Goal: Find specific page/section: Find specific page/section

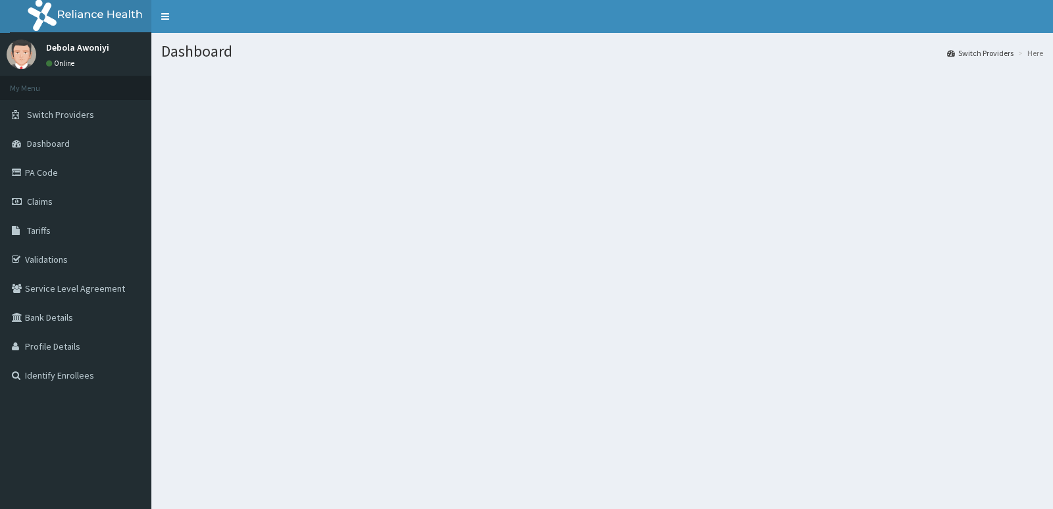
click at [53, 109] on span "Switch Providers" at bounding box center [60, 115] width 67 height 12
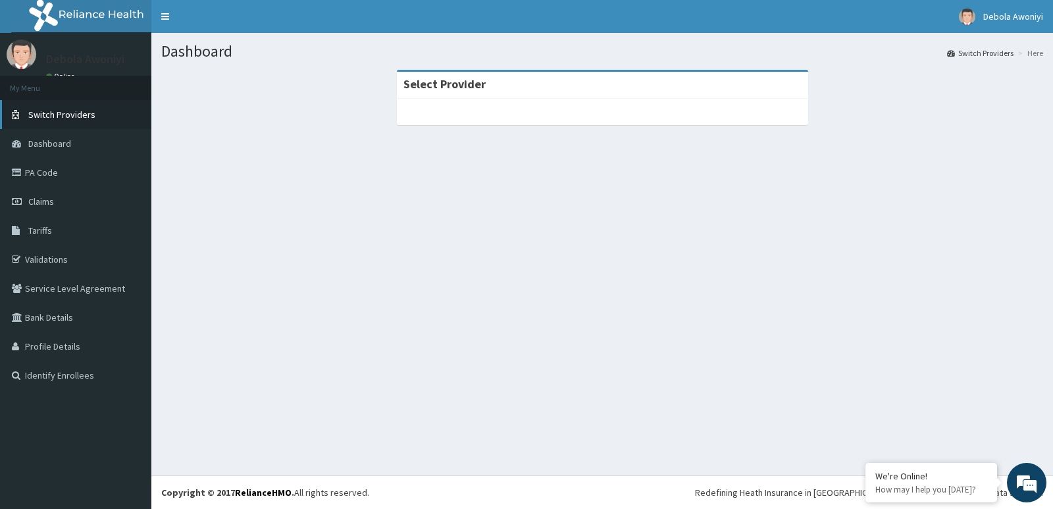
click at [41, 118] on span "Switch Providers" at bounding box center [61, 115] width 67 height 12
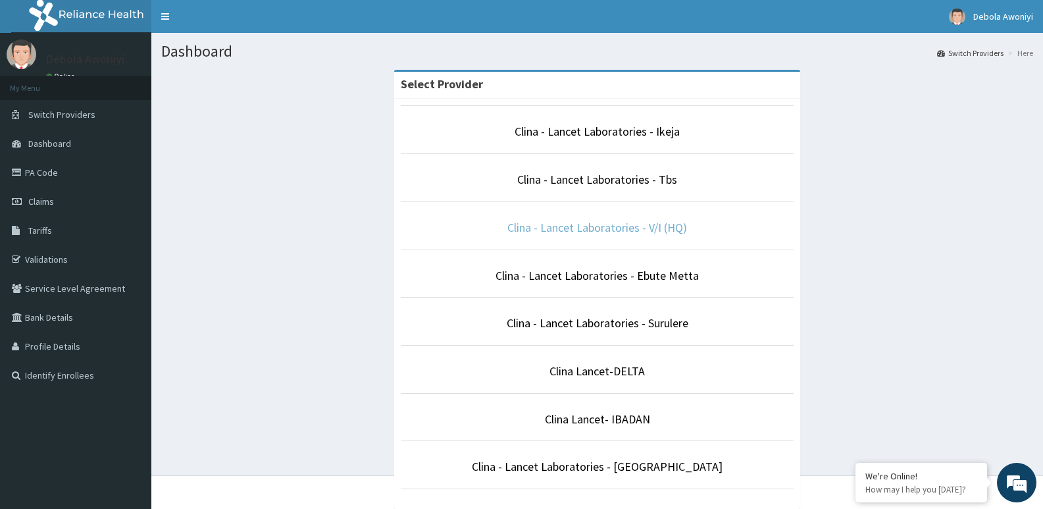
click at [613, 227] on link "Clina - Lancet Laboratories - V/I (HQ)" at bounding box center [597, 227] width 180 height 15
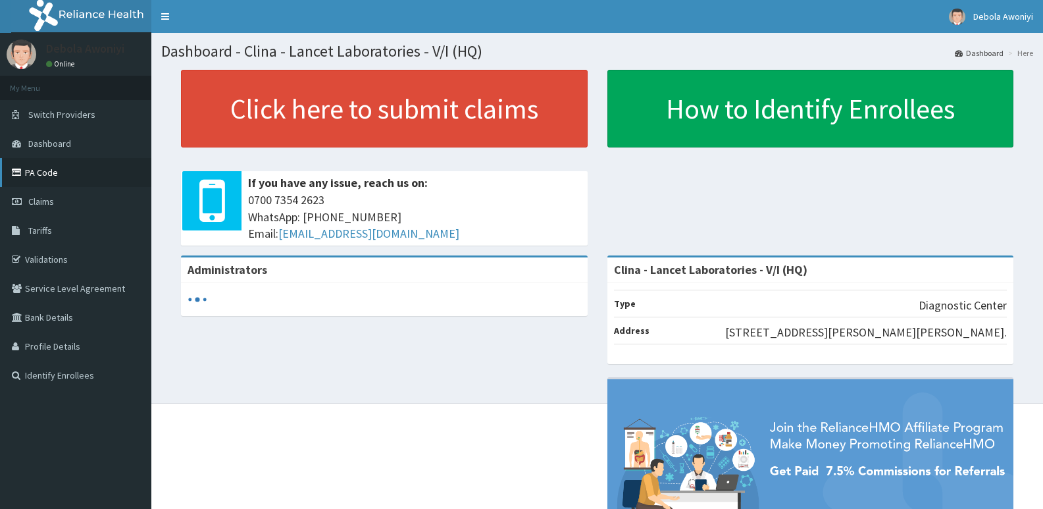
click at [42, 177] on link "PA Code" at bounding box center [75, 172] width 151 height 29
